Goal: Task Accomplishment & Management: Manage account settings

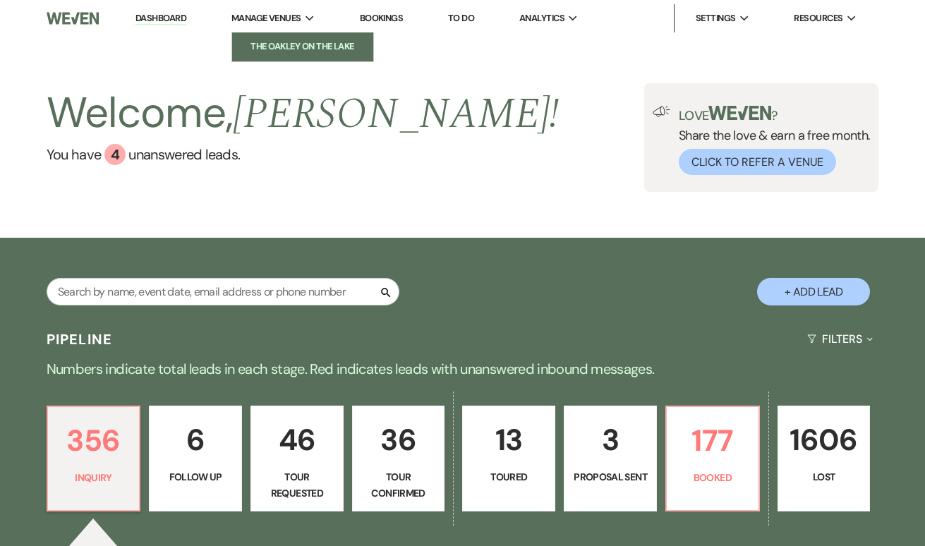
click at [297, 43] on li "The Oakley on the Lake" at bounding box center [302, 46] width 127 height 14
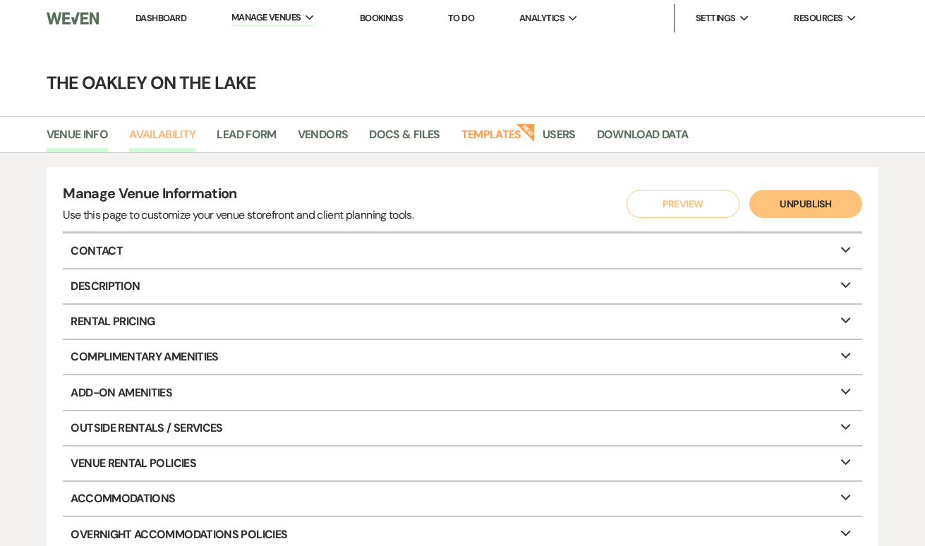
click at [150, 136] on link "Availability" at bounding box center [162, 139] width 66 height 27
select select "2"
select select "2026"
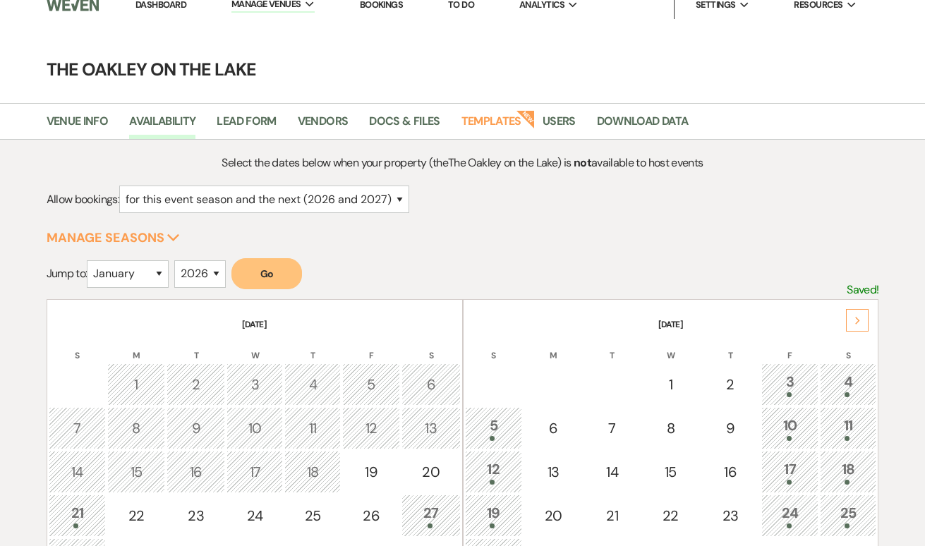
scroll to position [14, 0]
select select "5"
click at [259, 279] on button "Go" at bounding box center [266, 272] width 71 height 31
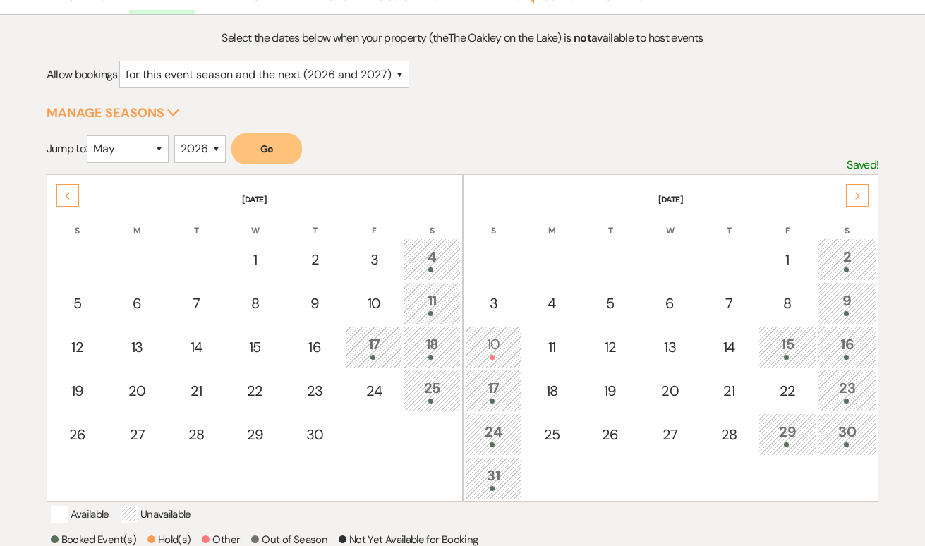
scroll to position [159, 0]
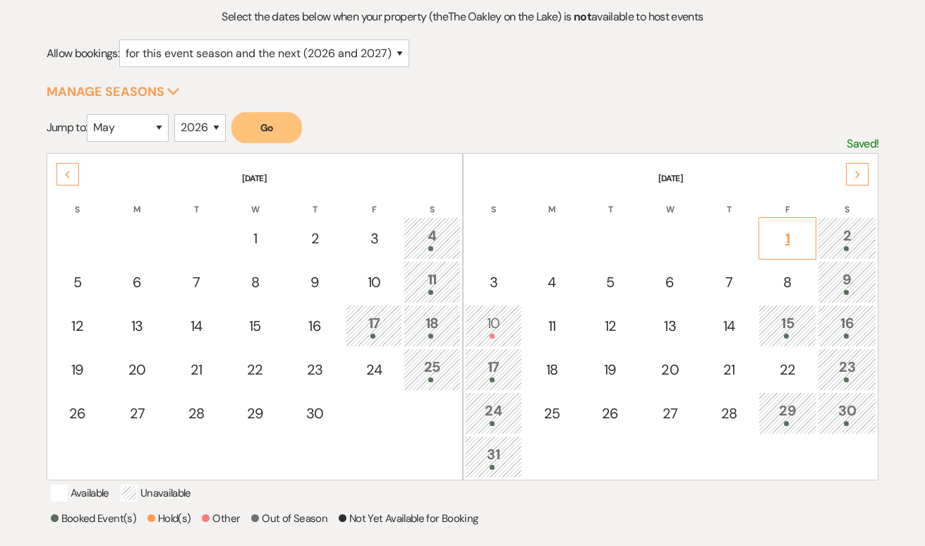
click at [784, 241] on div "1" at bounding box center [787, 238] width 42 height 21
select select "other"
select select "false"
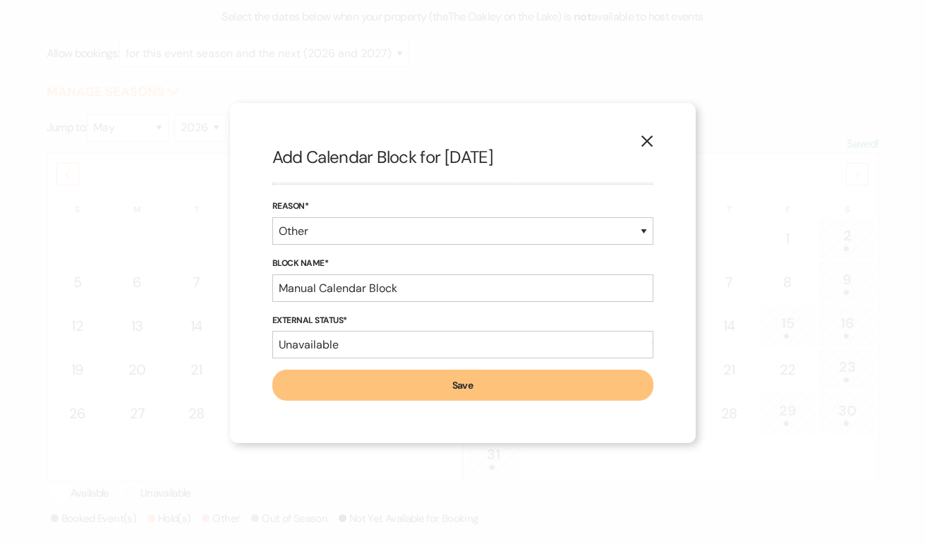
click at [650, 141] on icon "X" at bounding box center [646, 141] width 13 height 13
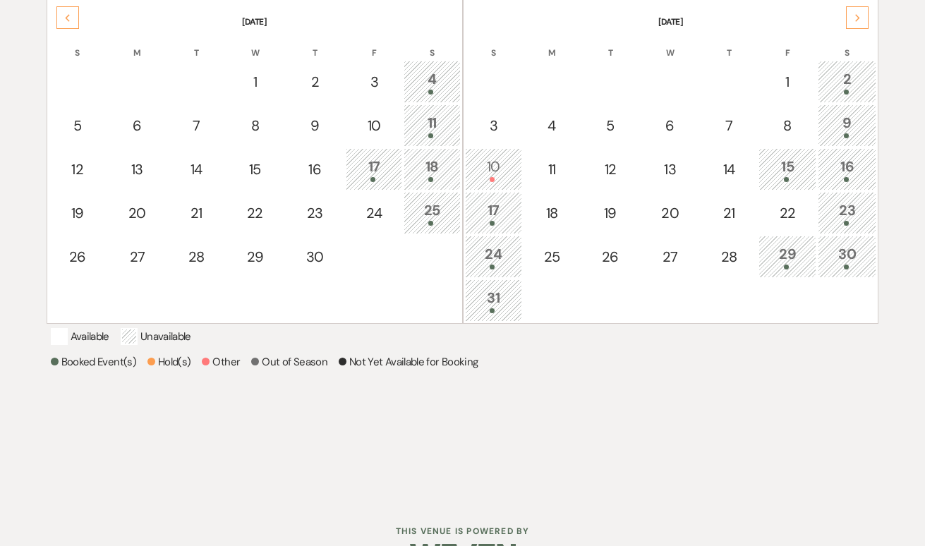
scroll to position [313, 0]
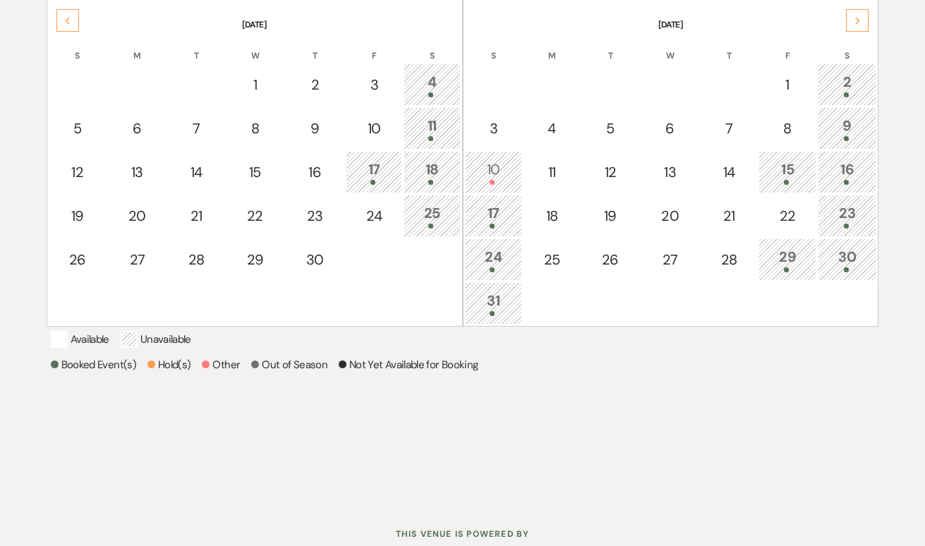
click at [851, 93] on div at bounding box center [847, 94] width 44 height 5
